Goal: Information Seeking & Learning: Learn about a topic

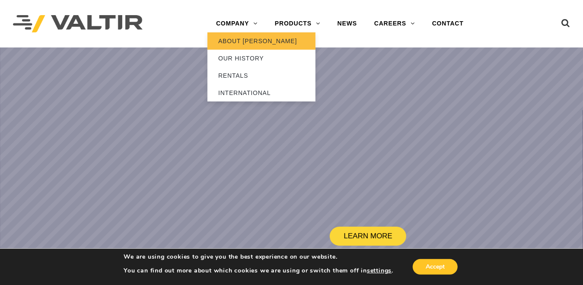
click at [251, 36] on link "ABOUT [PERSON_NAME]" at bounding box center [262, 40] width 108 height 17
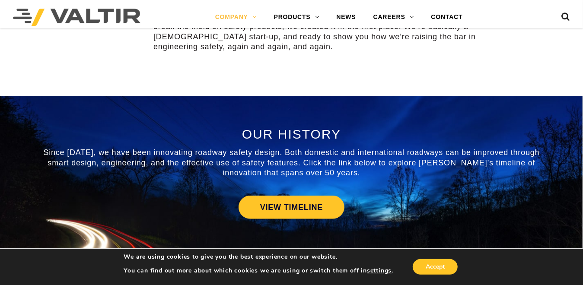
scroll to position [346, 0]
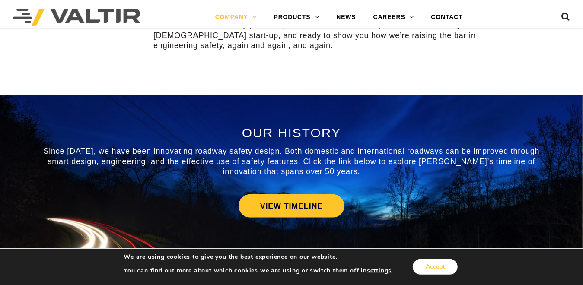
click at [445, 268] on button "Accept" at bounding box center [435, 267] width 45 height 16
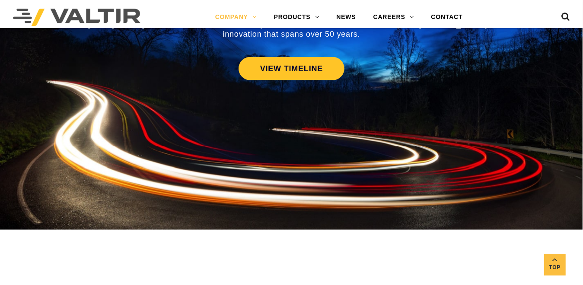
scroll to position [432, 0]
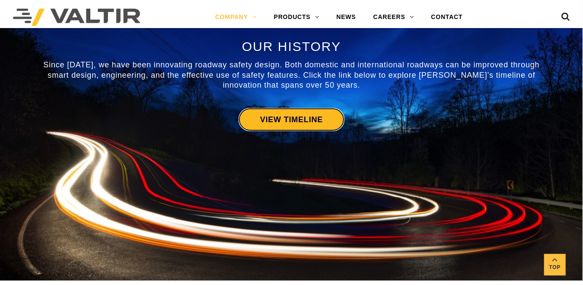
click at [327, 124] on link "VIEW TIMELINE" at bounding box center [292, 119] width 106 height 23
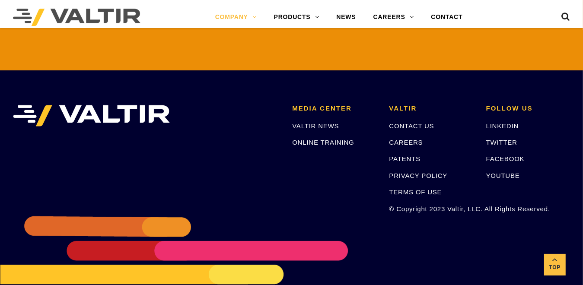
scroll to position [2029, 0]
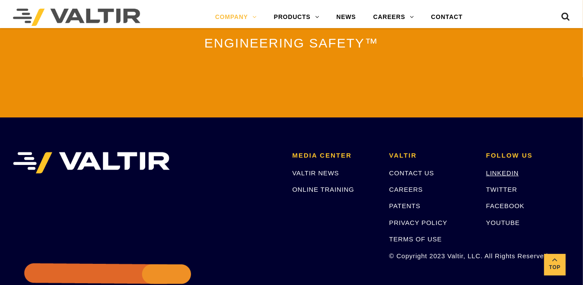
drag, startPoint x: 505, startPoint y: 160, endPoint x: 506, endPoint y: 166, distance: 6.2
click at [505, 160] on li "FOLLOW US LINKEDIN TWITTER FACEBOOK YOUTUBE" at bounding box center [528, 206] width 97 height 108
click at [506, 169] on link "LINKEDIN" at bounding box center [502, 172] width 33 height 7
click at [509, 169] on link "LINKEDIN" at bounding box center [502, 172] width 33 height 7
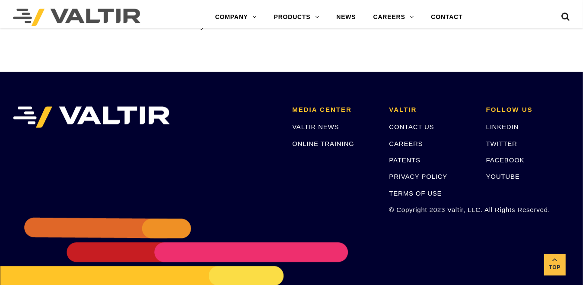
scroll to position [1341, 0]
